Goal: Information Seeking & Learning: Learn about a topic

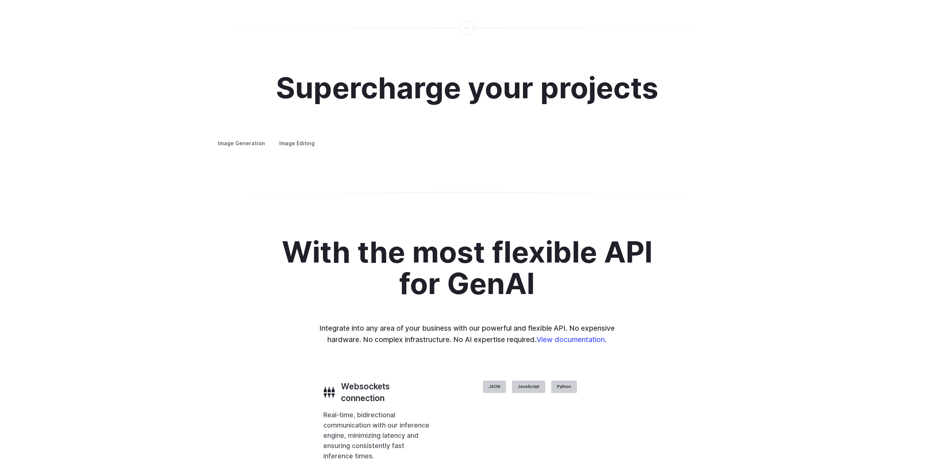
scroll to position [1394, 0]
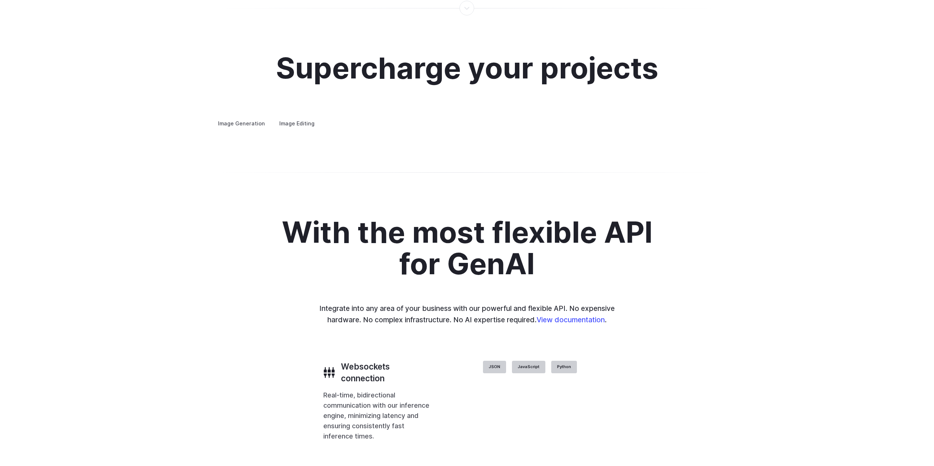
click at [0, 0] on details "Product design Quickly design and visualize new product lines, accessories, or …" at bounding box center [0, 0] width 0 height 0
click at [0, 0] on summary "Product design" at bounding box center [0, 0] width 0 height 0
click at [0, 0] on details "Personalized assets Say goodbye to generic stock photos with custom images for …" at bounding box center [0, 0] width 0 height 0
click at [0, 0] on summary "Personalized assets" at bounding box center [0, 0] width 0 height 0
click at [0, 0] on details "Architecture Visualize architectural designs with ease, from initial sketches t…" at bounding box center [0, 0] width 0 height 0
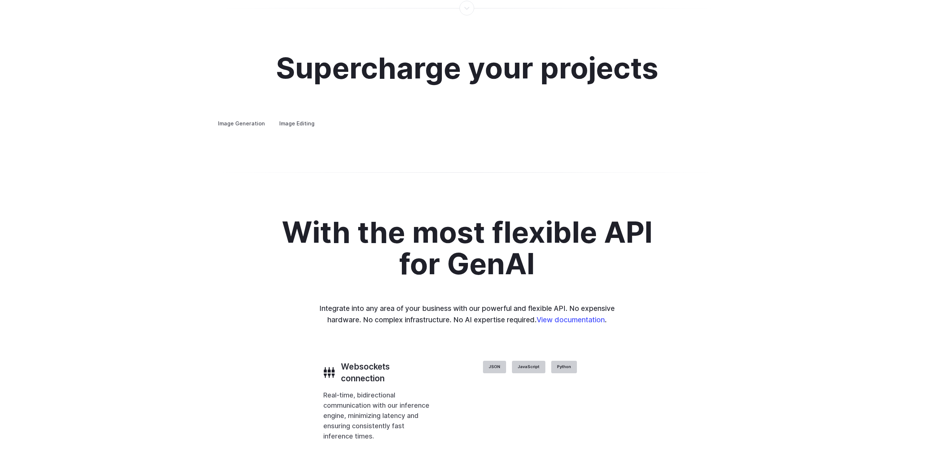
click at [0, 0] on summary "Architecture" at bounding box center [0, 0] width 0 height 0
click at [0, 0] on summary "Creative styling" at bounding box center [0, 0] width 0 height 0
click at [0, 0] on summary "Concept design" at bounding box center [0, 0] width 0 height 0
click at [0, 0] on summary "Custom avatars" at bounding box center [0, 0] width 0 height 0
click at [288, 117] on label "Image Editing" at bounding box center [297, 123] width 48 height 13
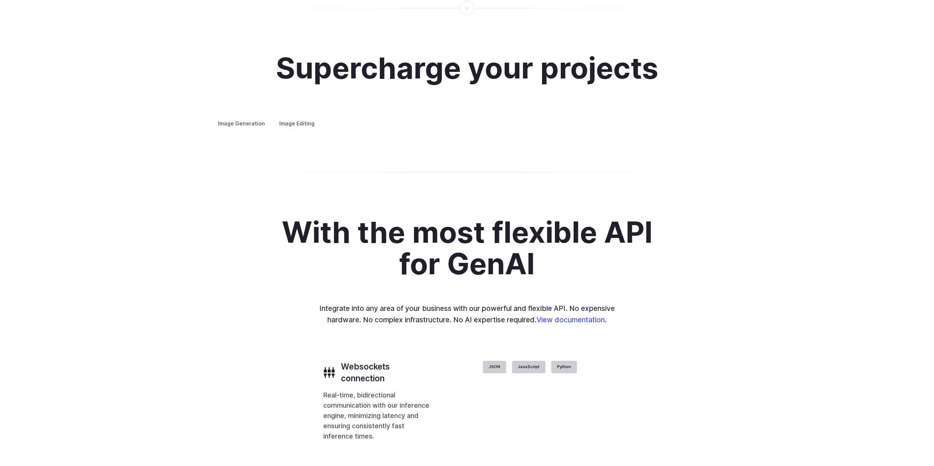
click at [254, 117] on label "Image Generation" at bounding box center [241, 123] width 59 height 13
click at [313, 117] on label "Image Editing" at bounding box center [297, 123] width 48 height 13
click at [0, 0] on summary "Inpainting" at bounding box center [0, 0] width 0 height 0
click at [0, 0] on details "Outpainting Extend the boundaries of your images creatively, adding new element…" at bounding box center [0, 0] width 0 height 0
click at [0, 0] on summary "Outpainting" at bounding box center [0, 0] width 0 height 0
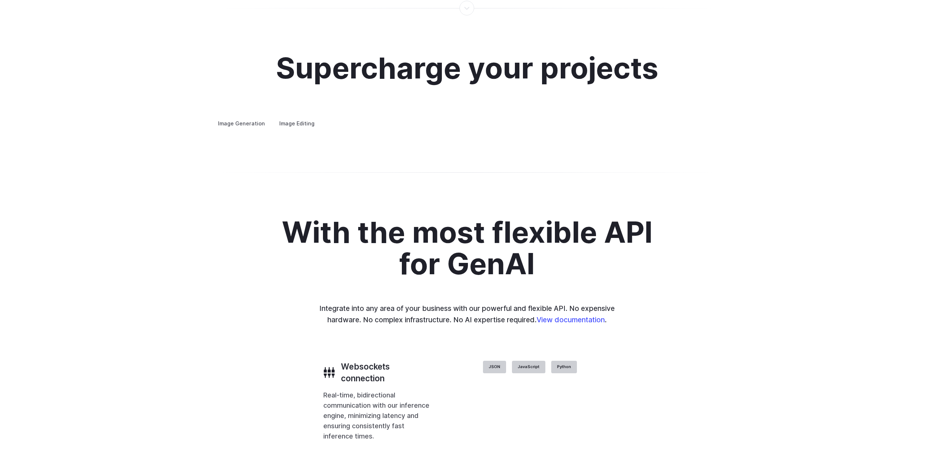
click at [0, 0] on summary "Upscaling" at bounding box center [0, 0] width 0 height 0
click at [0, 0] on h3 "Background Removal" at bounding box center [0, 0] width 0 height 0
click at [248, 117] on label "Image Generation" at bounding box center [241, 123] width 59 height 13
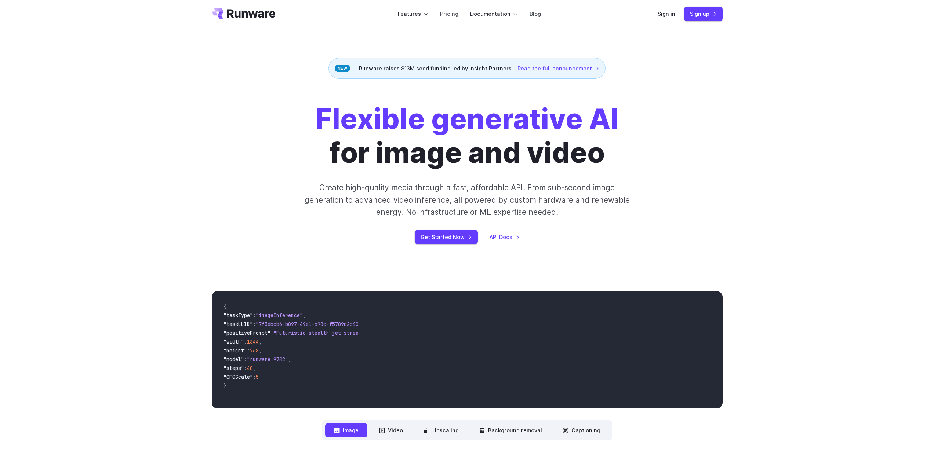
scroll to position [0, 0]
